Goal: Information Seeking & Learning: Learn about a topic

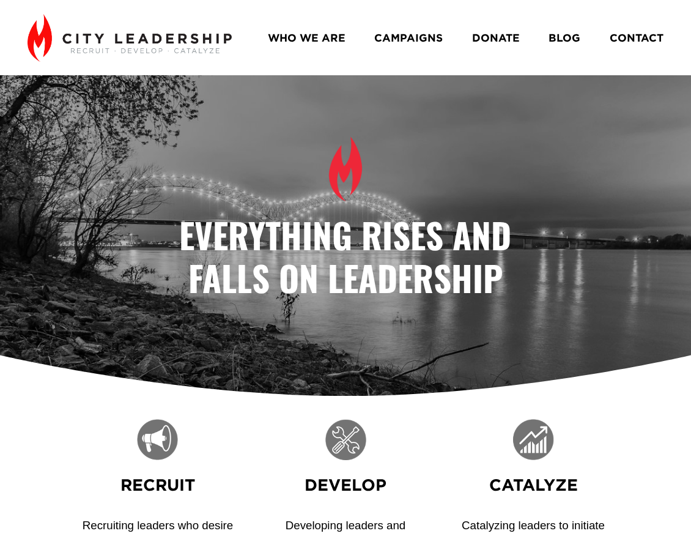
click at [401, 39] on link "CAMPAIGNS" at bounding box center [408, 37] width 68 height 21
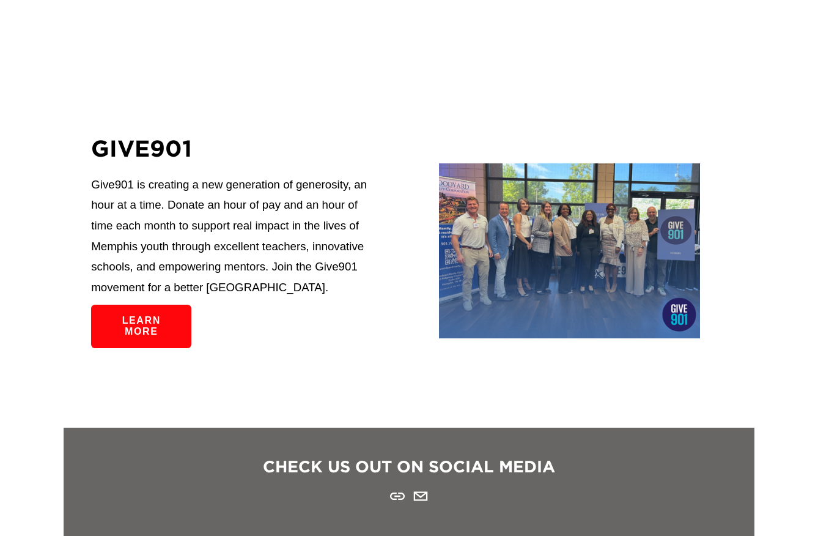
scroll to position [2097, 0]
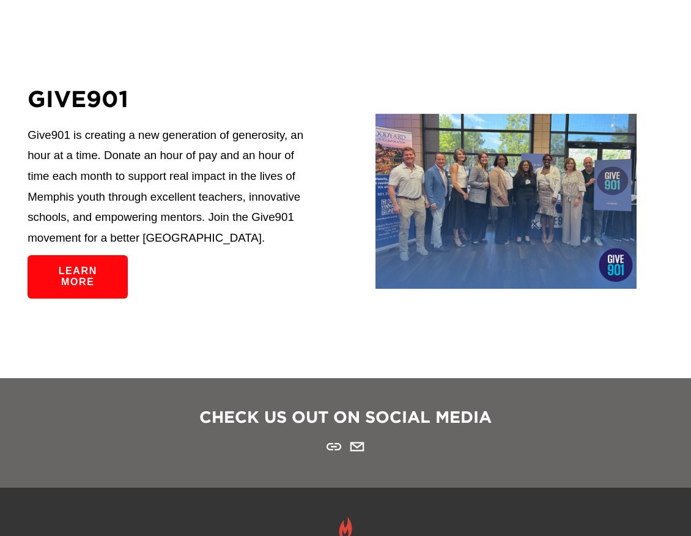
click at [95, 272] on link "Learn more" at bounding box center [78, 276] width 100 height 43
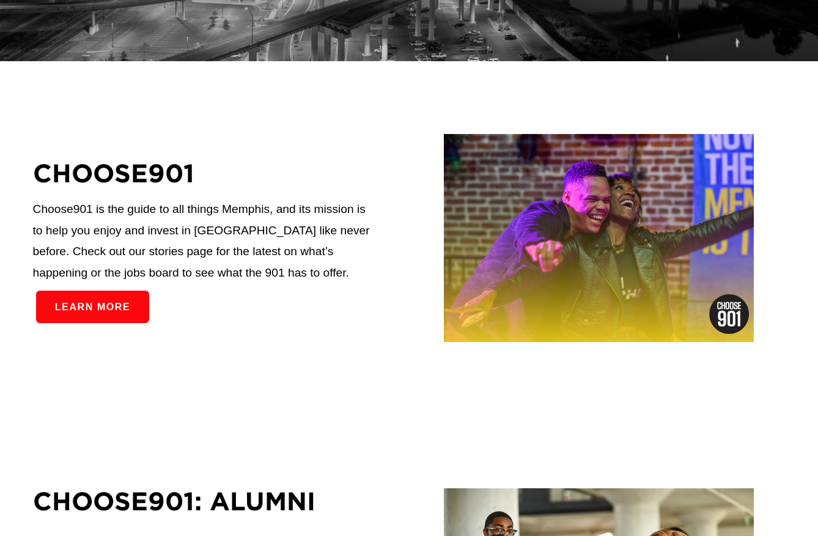
scroll to position [398, 0]
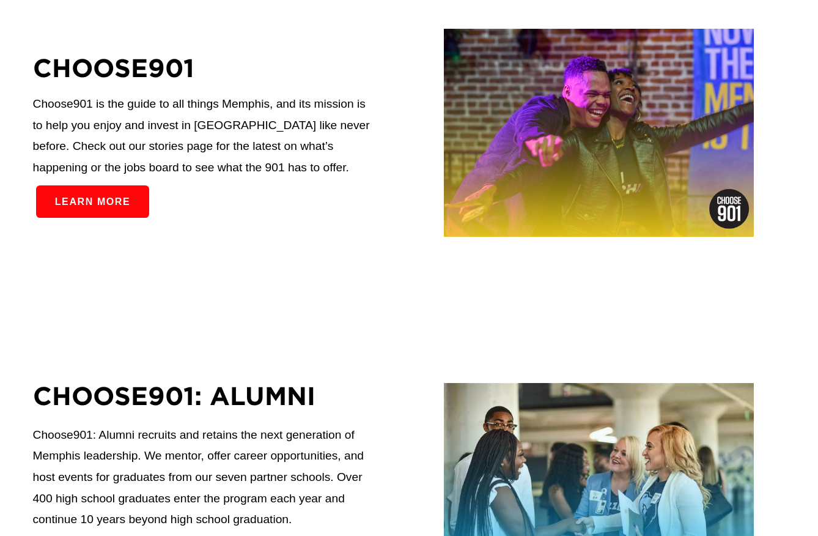
click at [102, 198] on link "Learn more" at bounding box center [92, 201] width 113 height 32
click at [86, 207] on link "Learn more" at bounding box center [92, 201] width 113 height 32
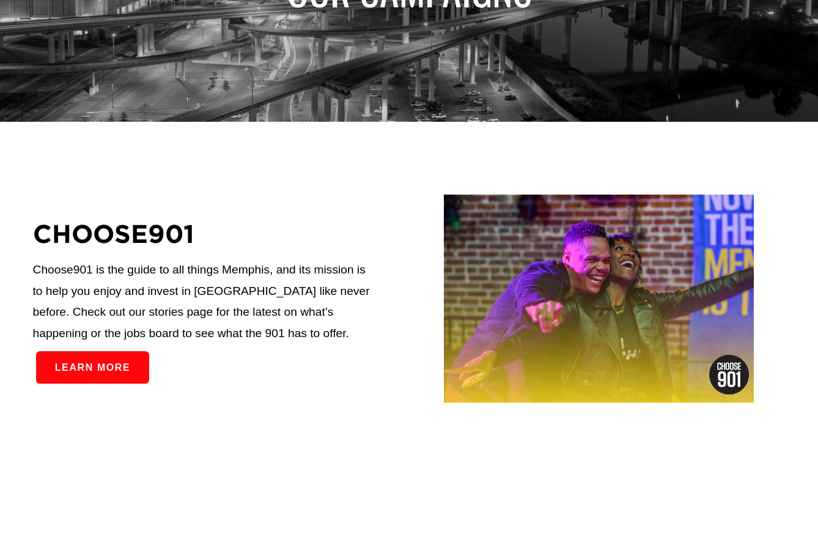
scroll to position [234, 0]
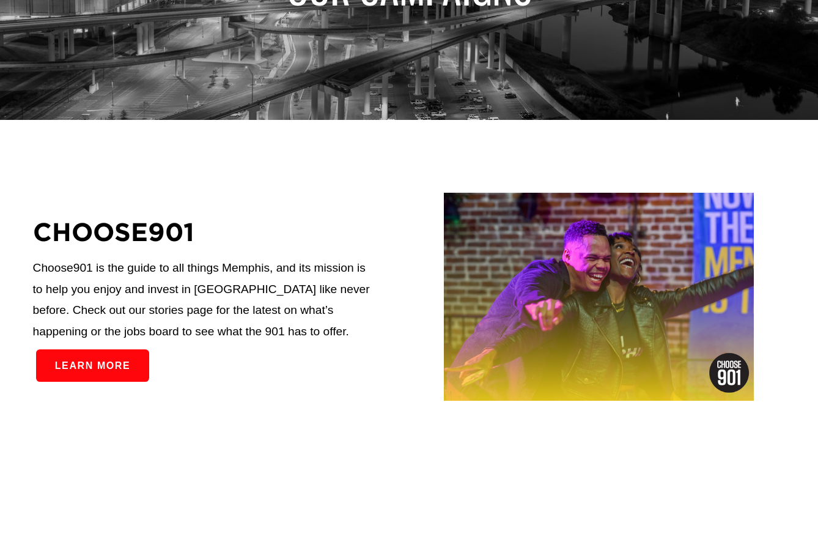
click at [102, 373] on link "Learn more" at bounding box center [92, 365] width 113 height 32
